Goal: Information Seeking & Learning: Learn about a topic

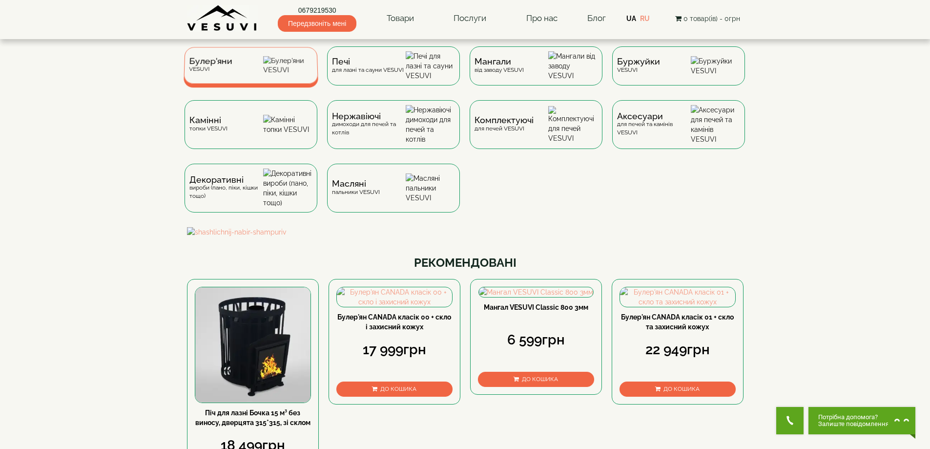
click at [215, 65] on span "Булер'яни" at bounding box center [210, 61] width 43 height 7
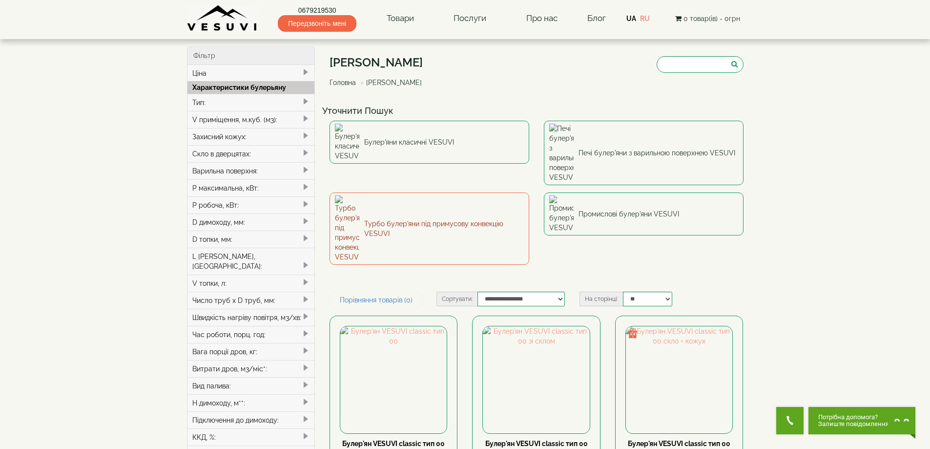
click at [355, 195] on img at bounding box center [347, 228] width 24 height 66
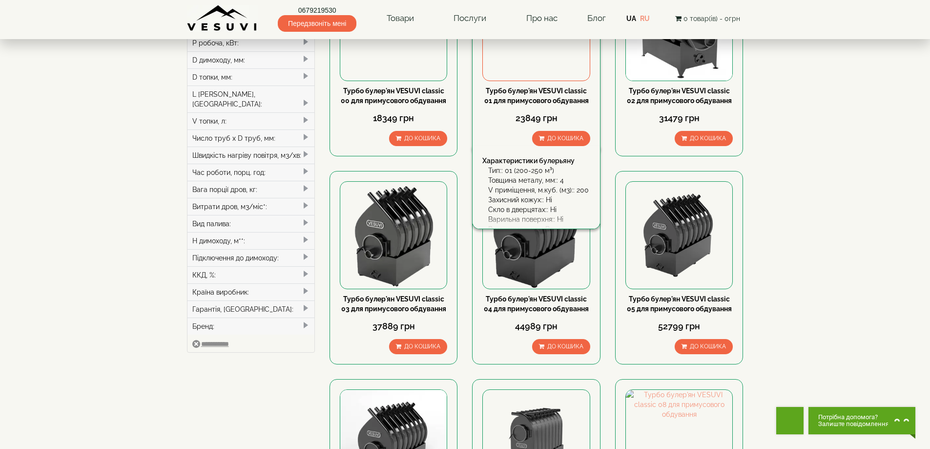
scroll to position [244, 0]
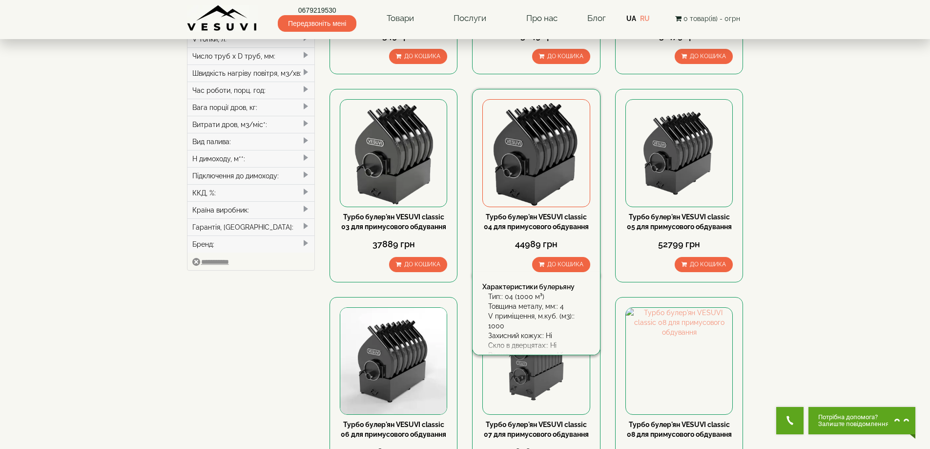
click at [540, 158] on img at bounding box center [536, 153] width 106 height 106
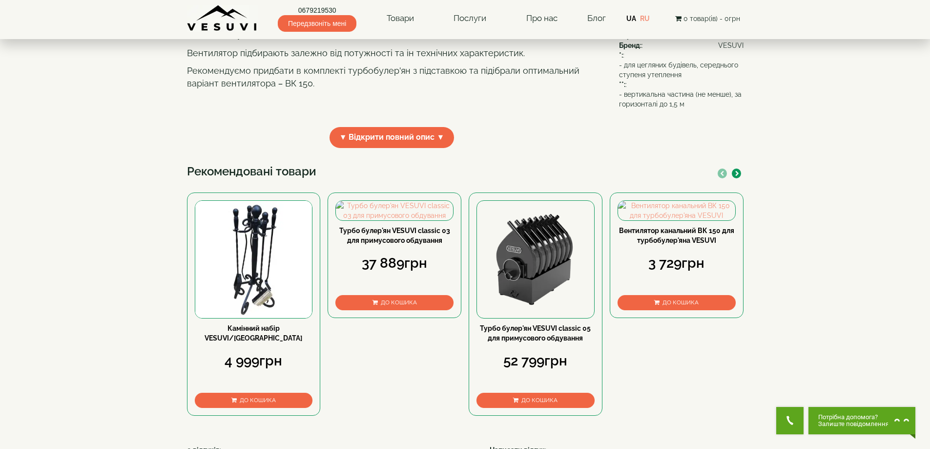
scroll to position [326, 0]
click at [407, 148] on span "▼ Відкрити повний опис ▼" at bounding box center [392, 137] width 125 height 21
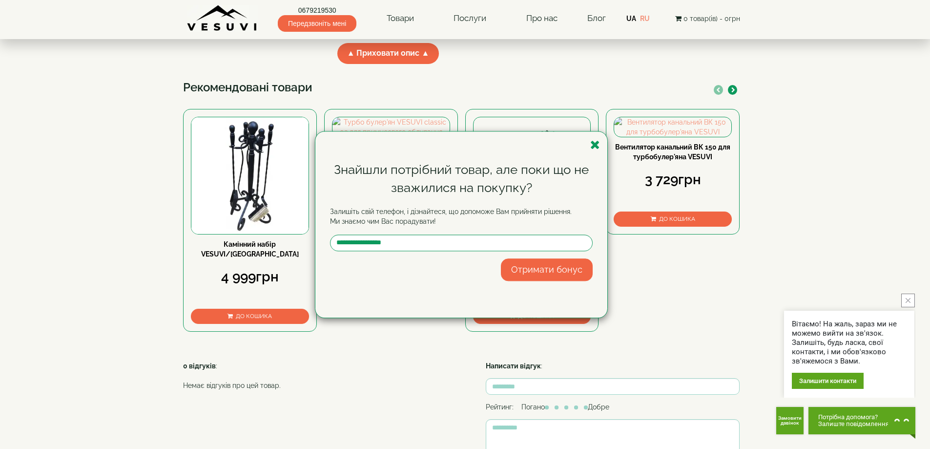
scroll to position [895, 0]
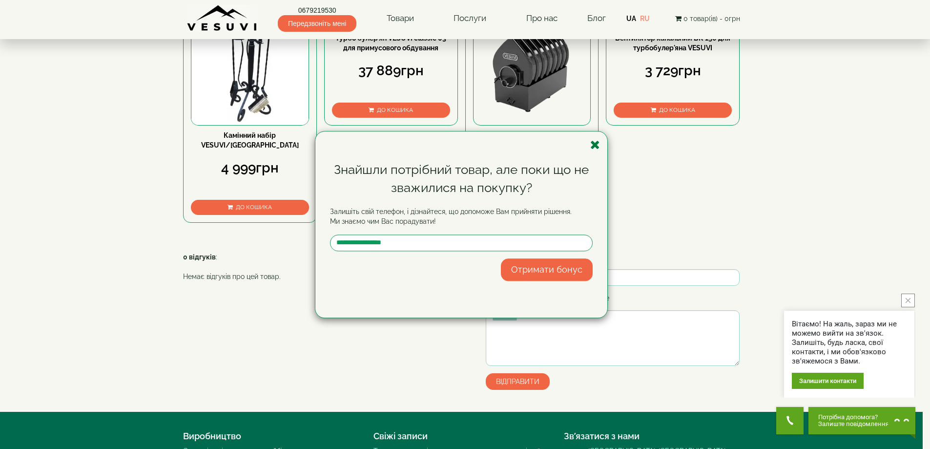
click at [594, 145] on icon "button" at bounding box center [595, 145] width 10 height 12
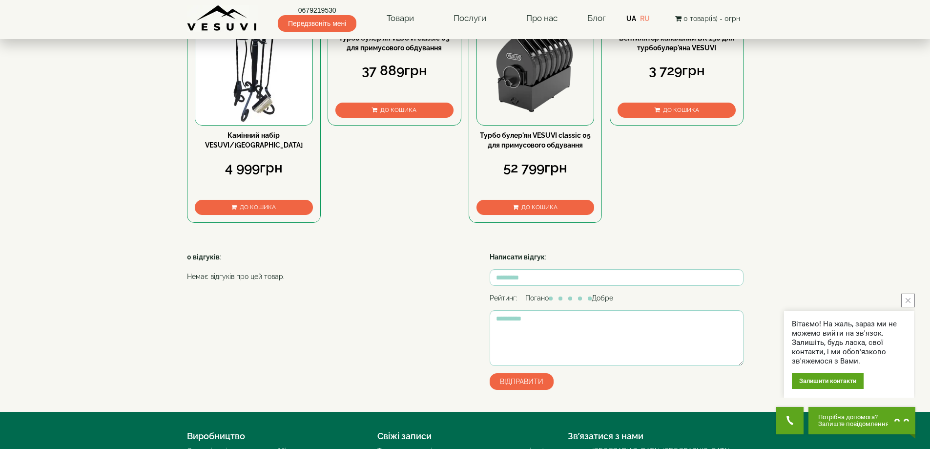
click at [672, 28] on img at bounding box center [676, 18] width 117 height 20
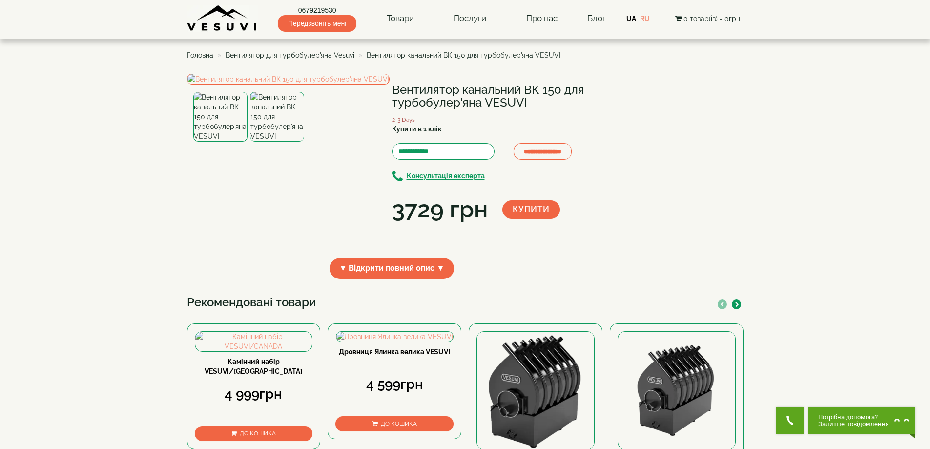
click at [334, 55] on span "Вентилятор для турбобулер'яна Vesuvi" at bounding box center [290, 55] width 129 height 8
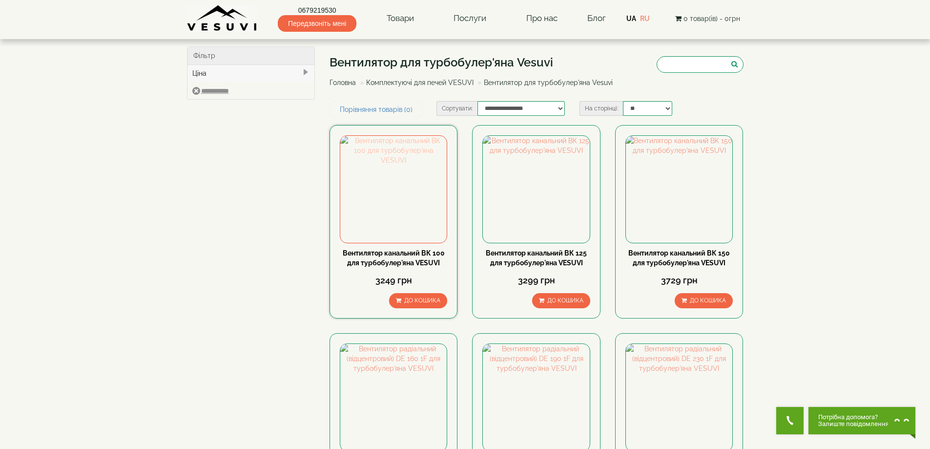
click at [408, 208] on img at bounding box center [393, 189] width 106 height 106
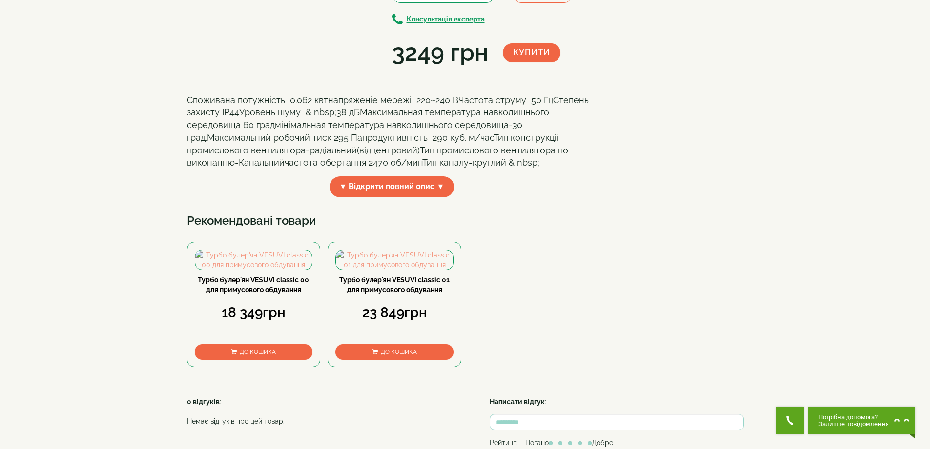
scroll to position [163, 0]
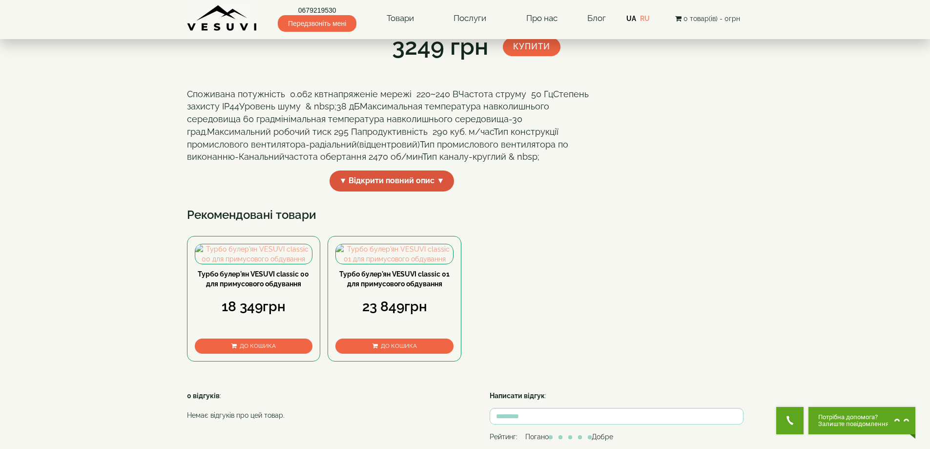
click at [388, 191] on span "▼ Відкрити повний опис ▼" at bounding box center [392, 180] width 125 height 21
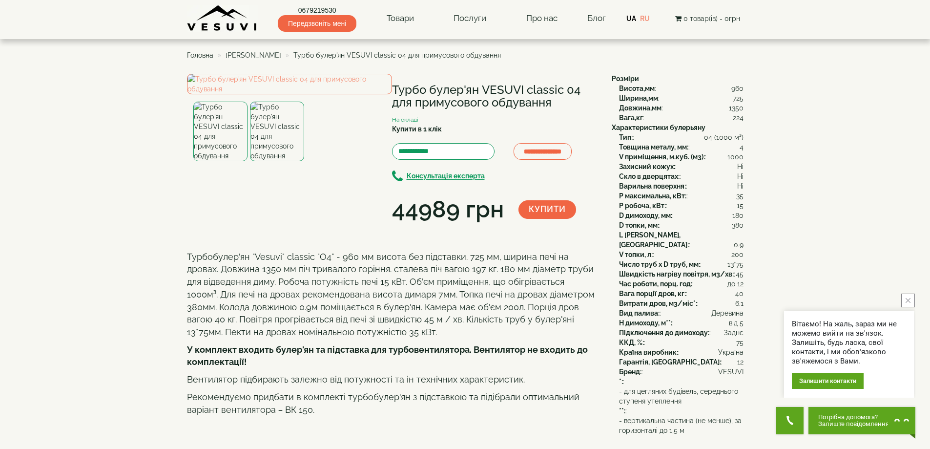
drag, startPoint x: 297, startPoint y: 110, endPoint x: 591, endPoint y: 276, distance: 338.2
click at [591, 226] on div "**********" at bounding box center [395, 150] width 417 height 152
